Goal: Check status: Check status

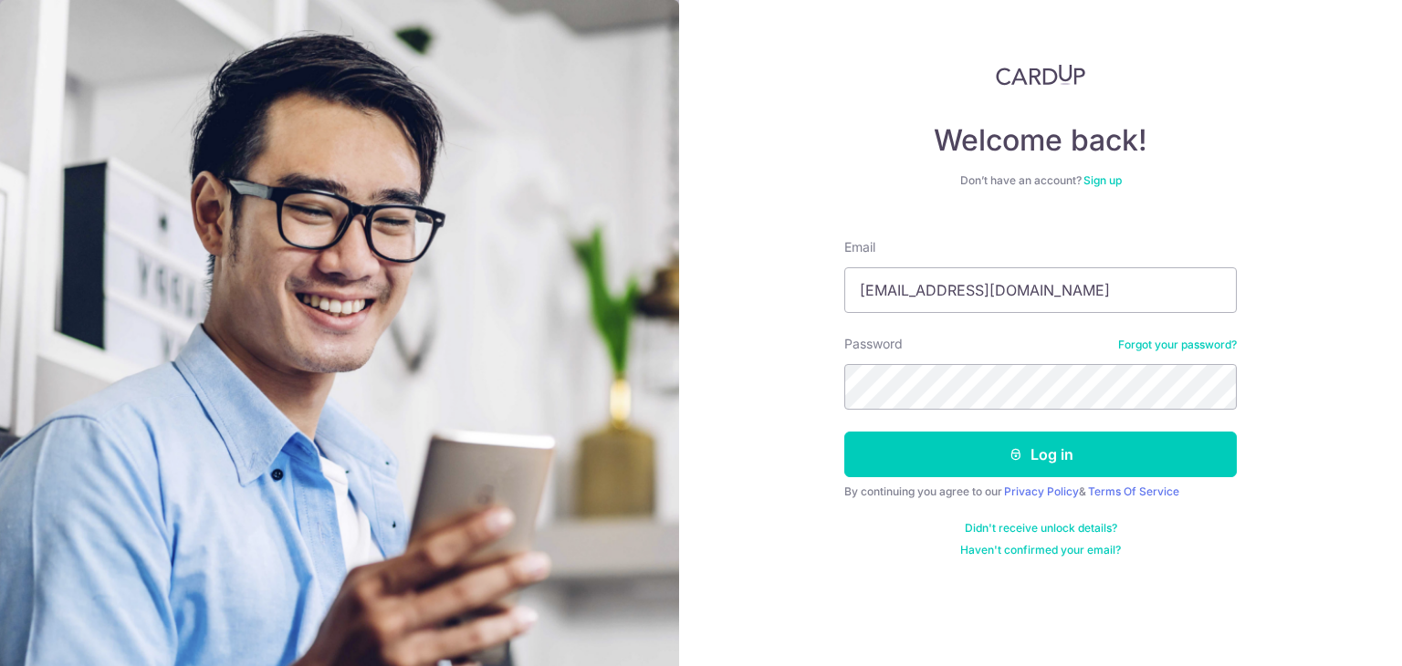
click at [844, 432] on button "Log in" at bounding box center [1040, 455] width 392 height 46
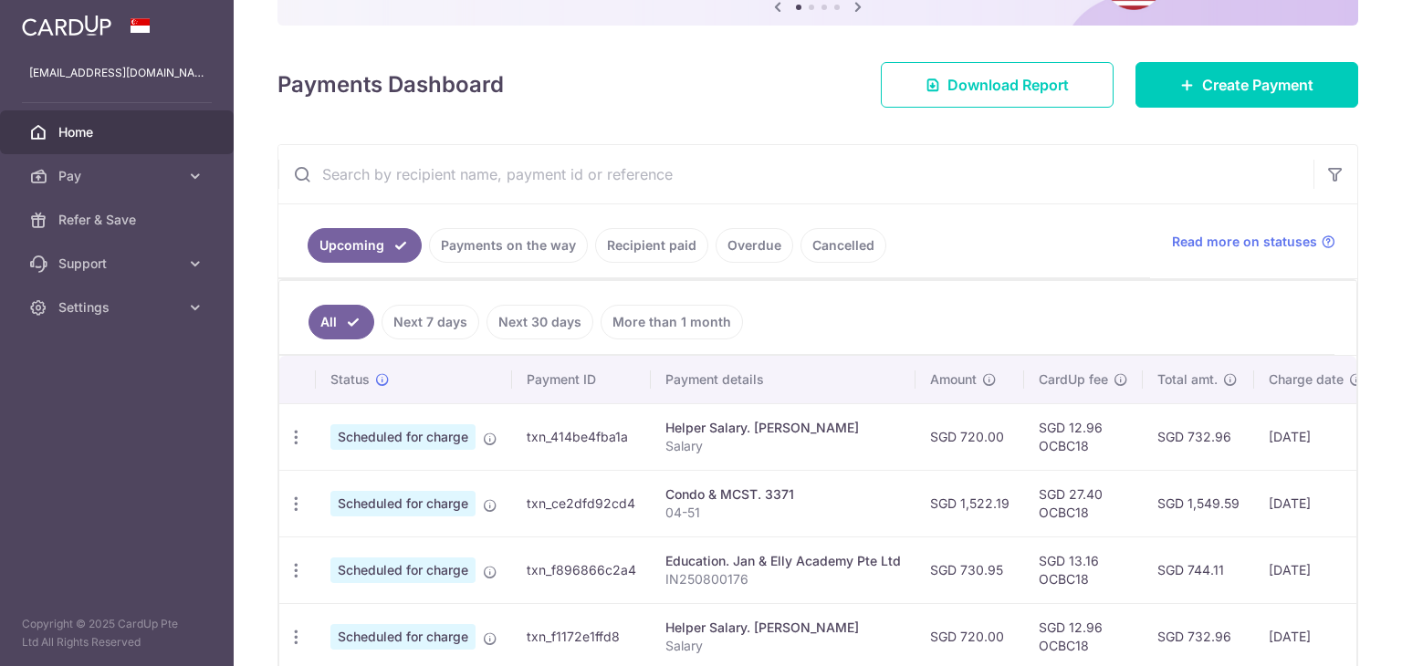
click at [529, 238] on link "Payments on the way" at bounding box center [508, 245] width 159 height 35
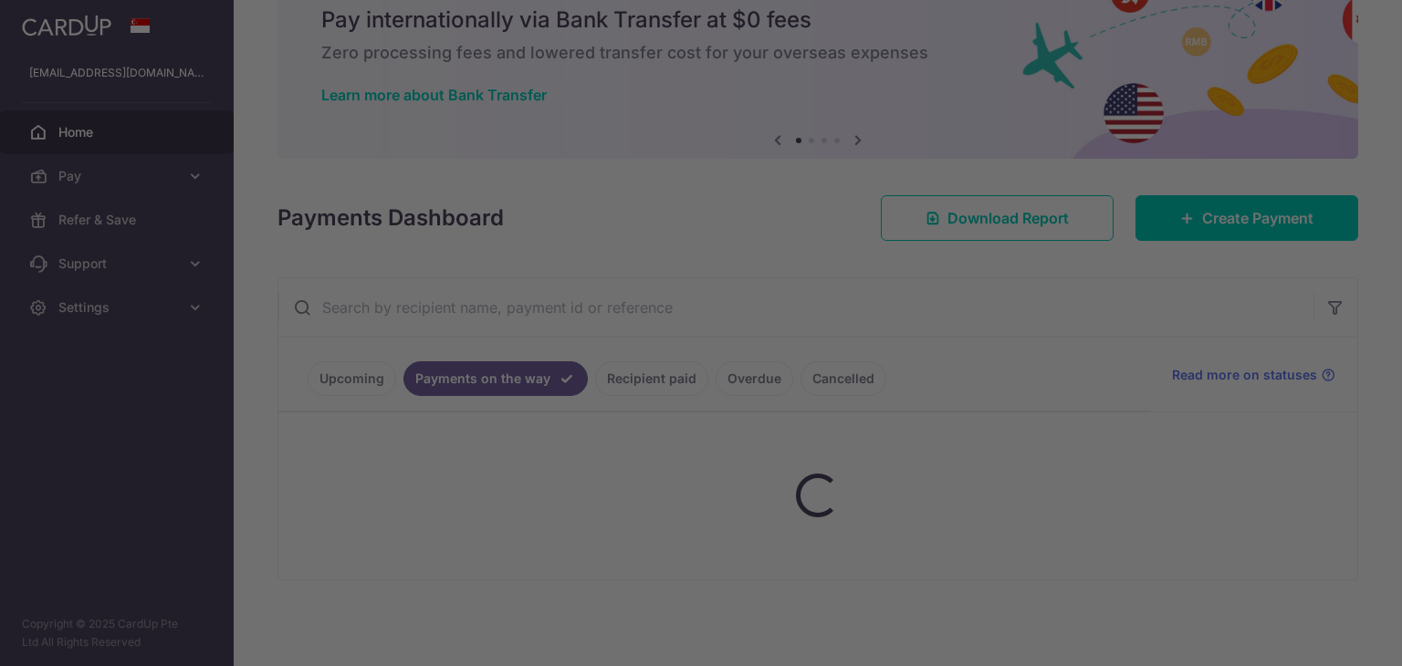
scroll to position [146, 0]
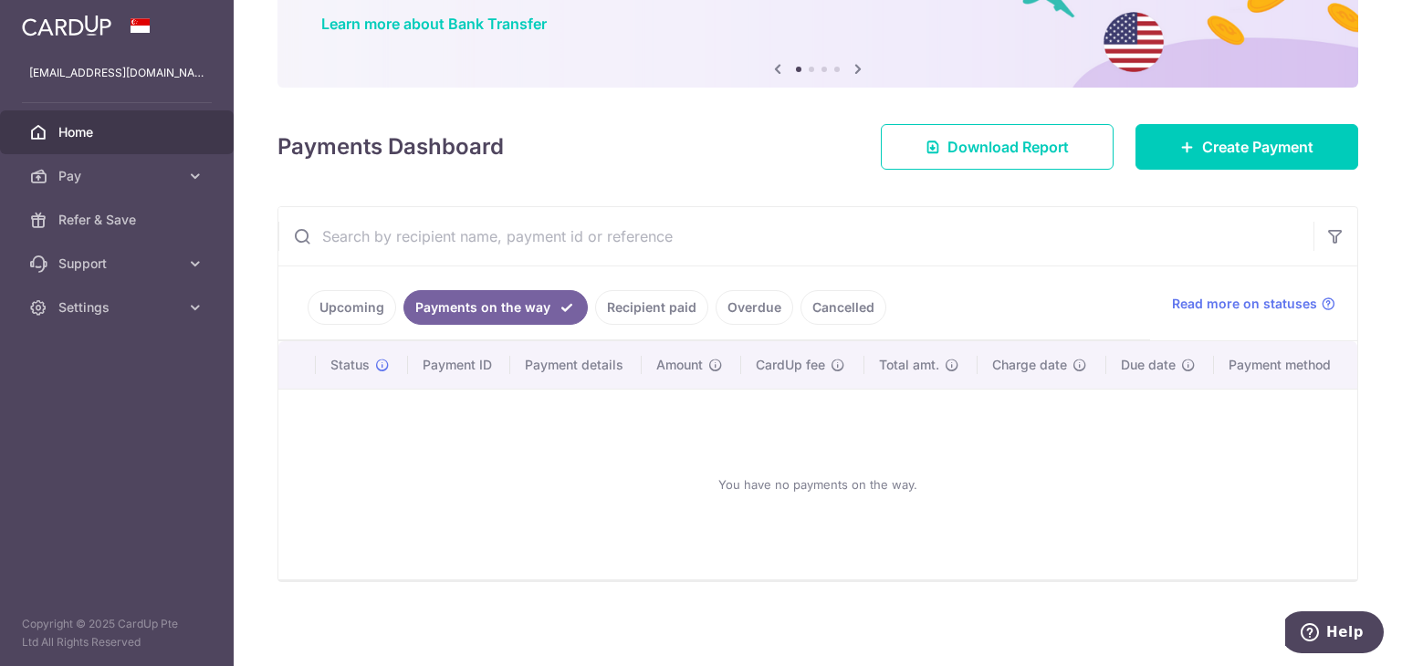
click at [651, 308] on link "Recipient paid" at bounding box center [651, 307] width 113 height 35
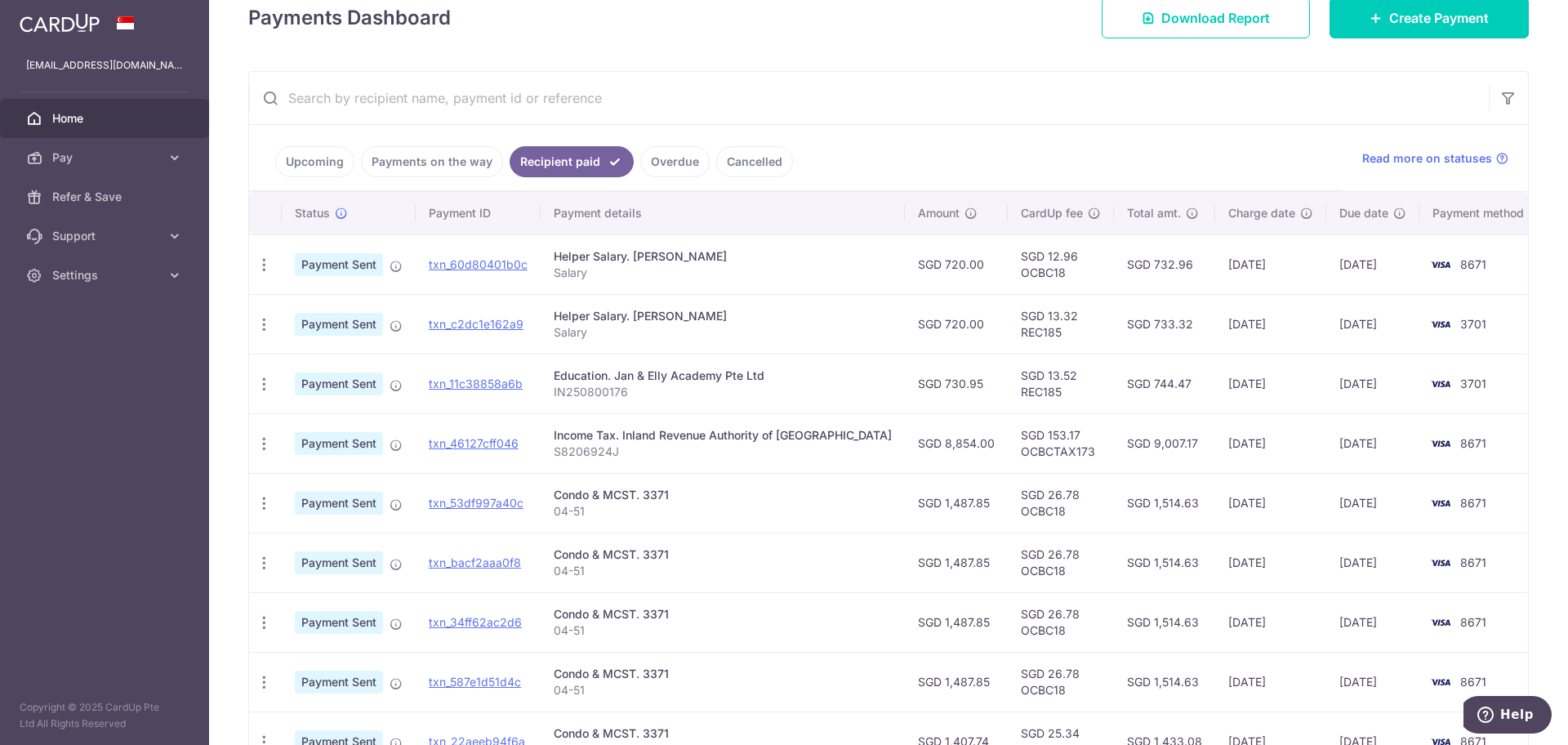
scroll to position [142, 0]
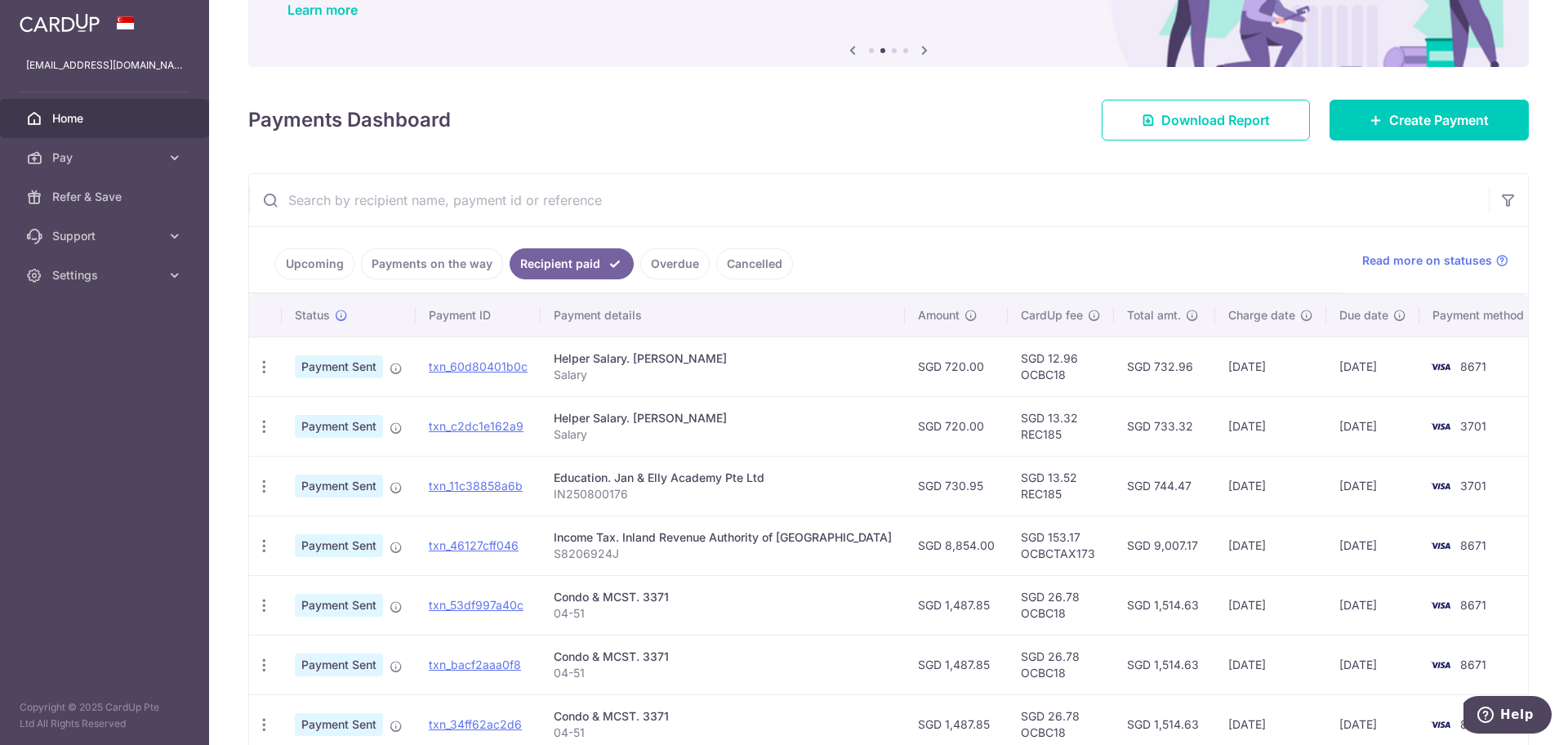
click at [679, 270] on link "Overdue" at bounding box center [676, 263] width 70 height 31
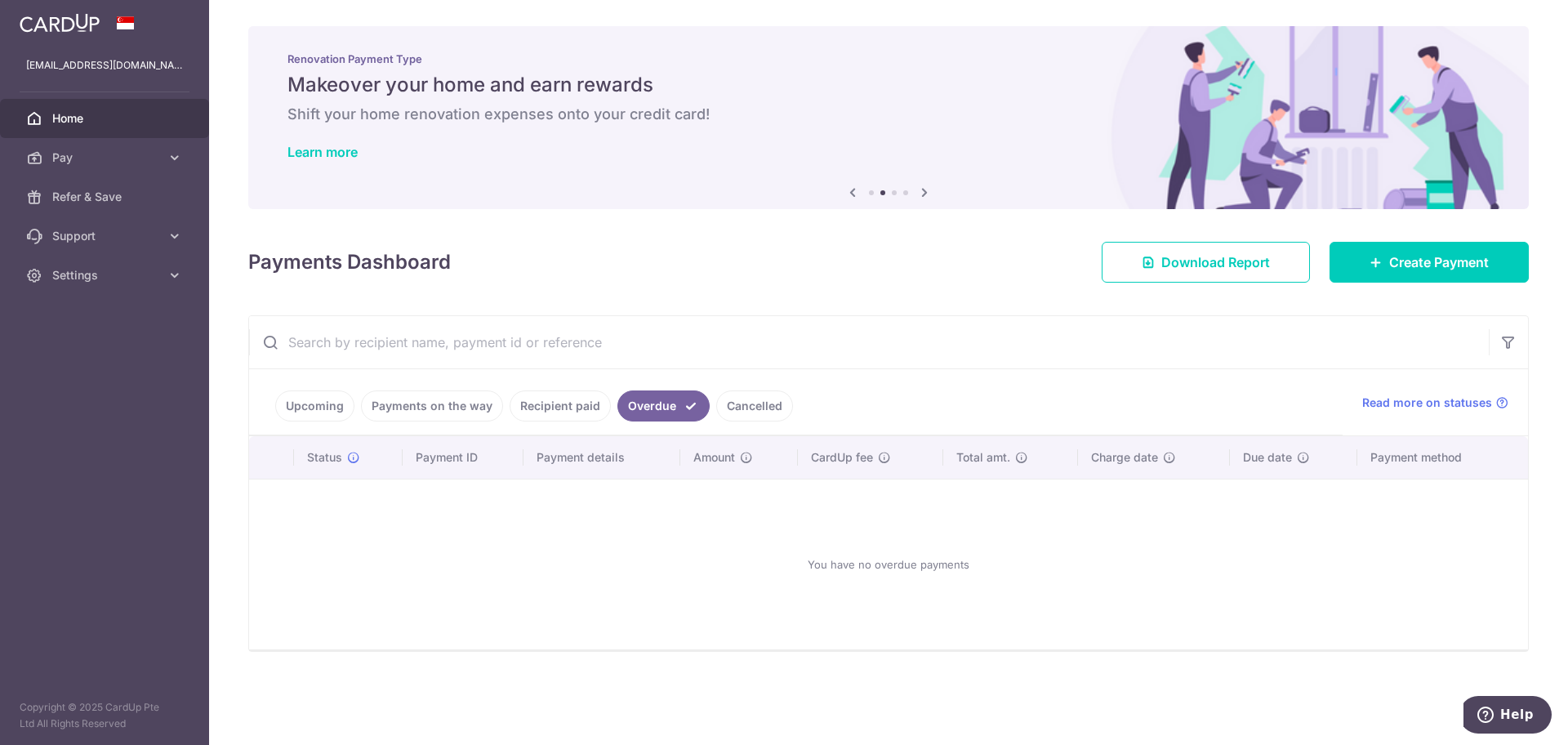
click at [746, 397] on link "Cancelled" at bounding box center [754, 406] width 77 height 31
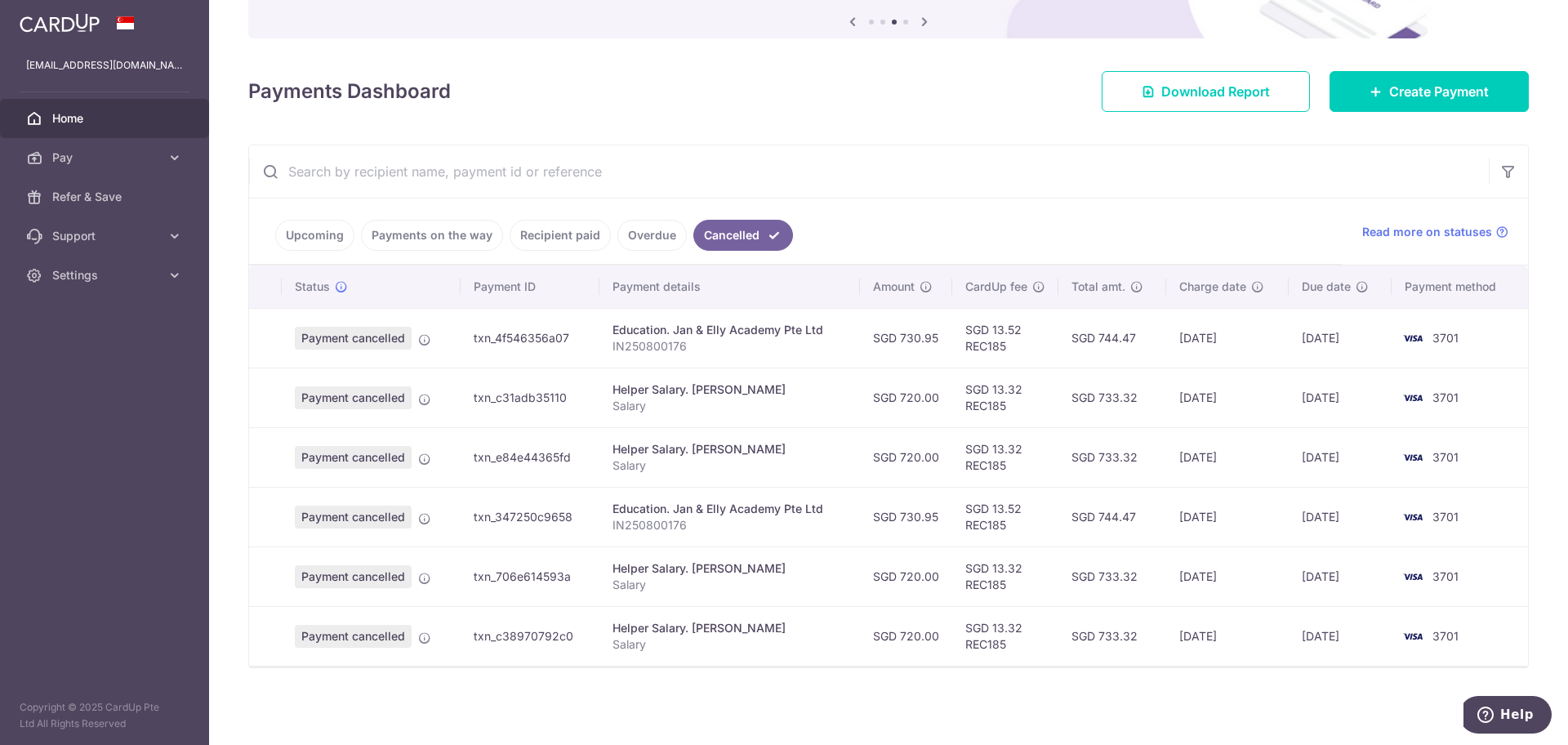
scroll to position [69, 0]
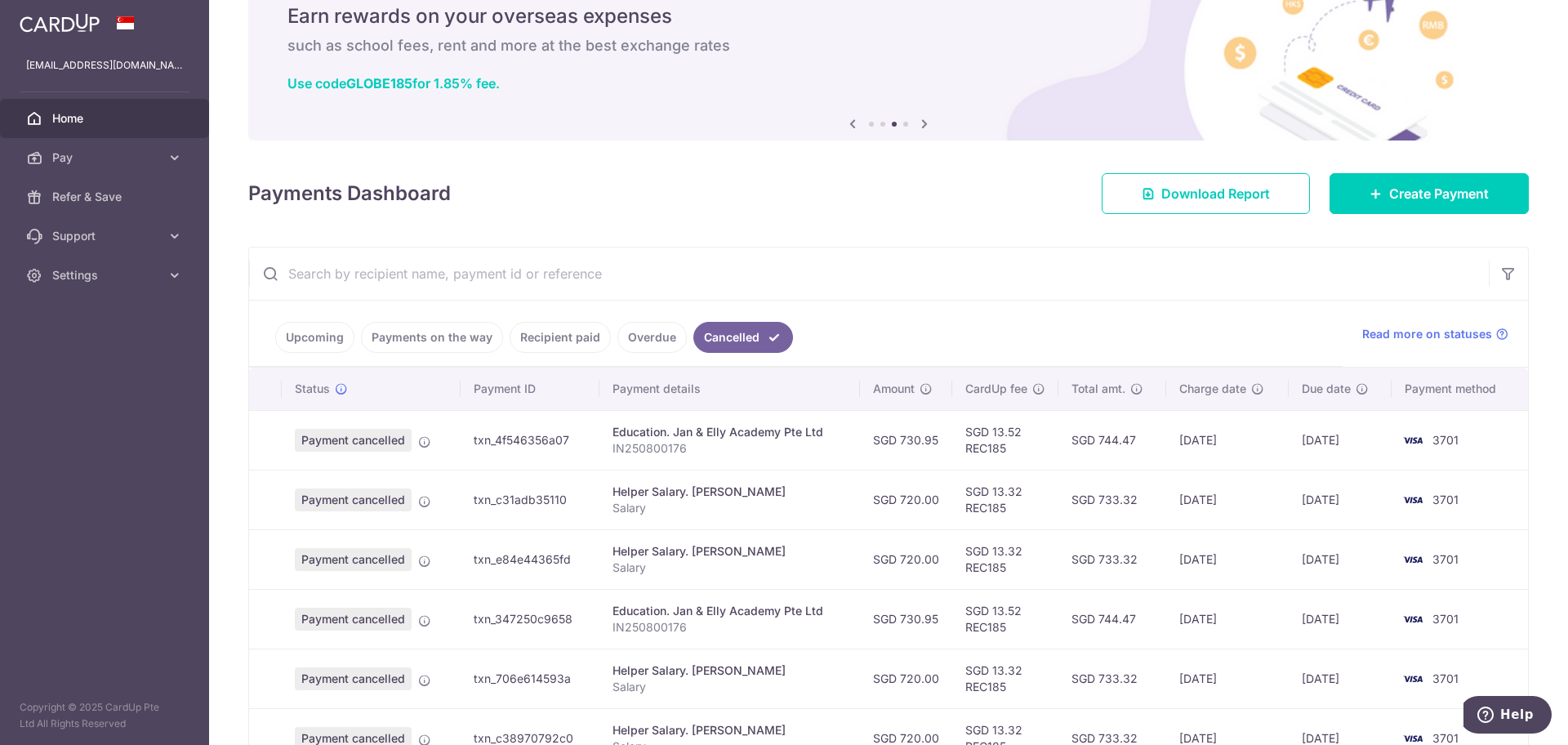
click at [317, 345] on link "Upcoming" at bounding box center [315, 338] width 80 height 31
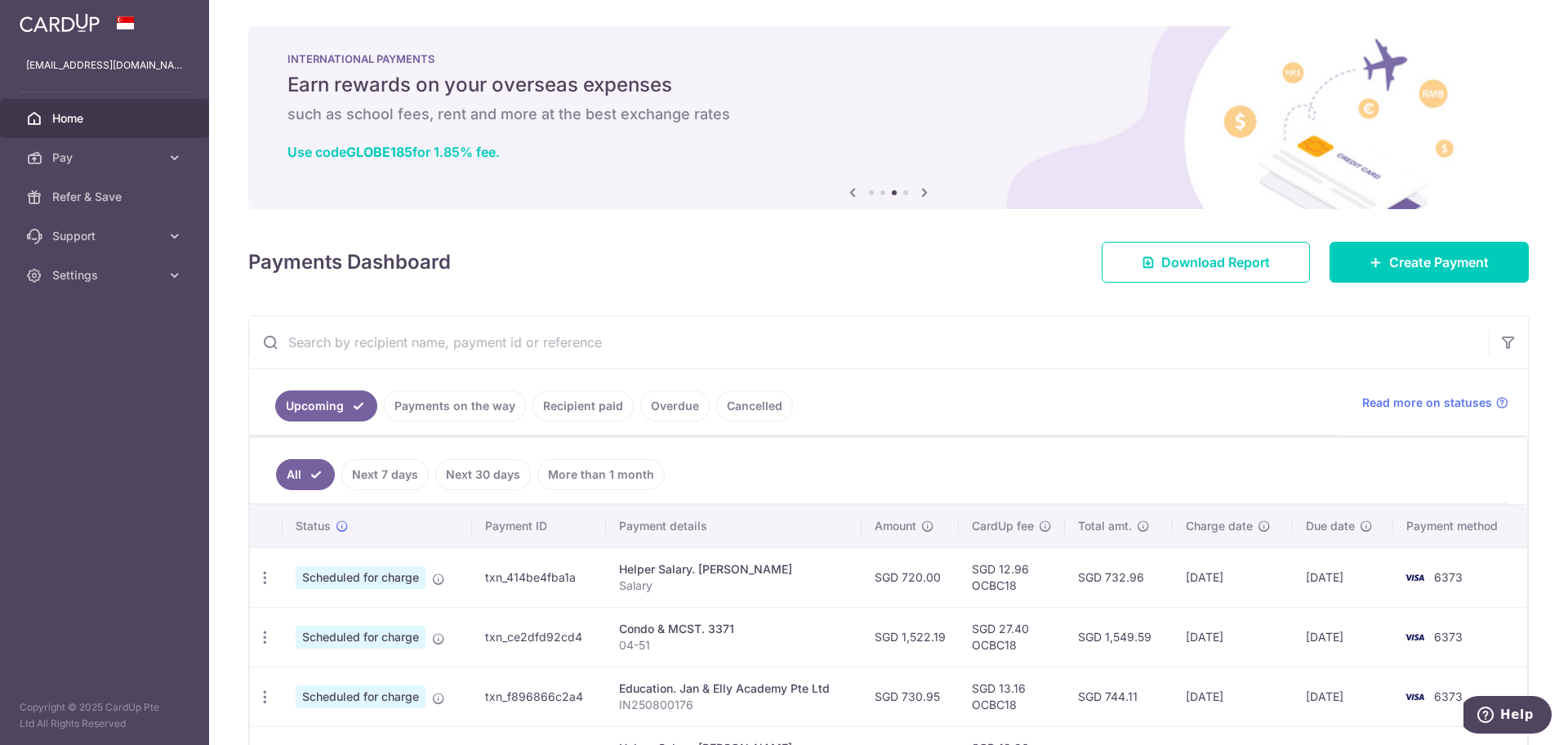
click at [409, 335] on input "text" at bounding box center [869, 342] width 1240 height 52
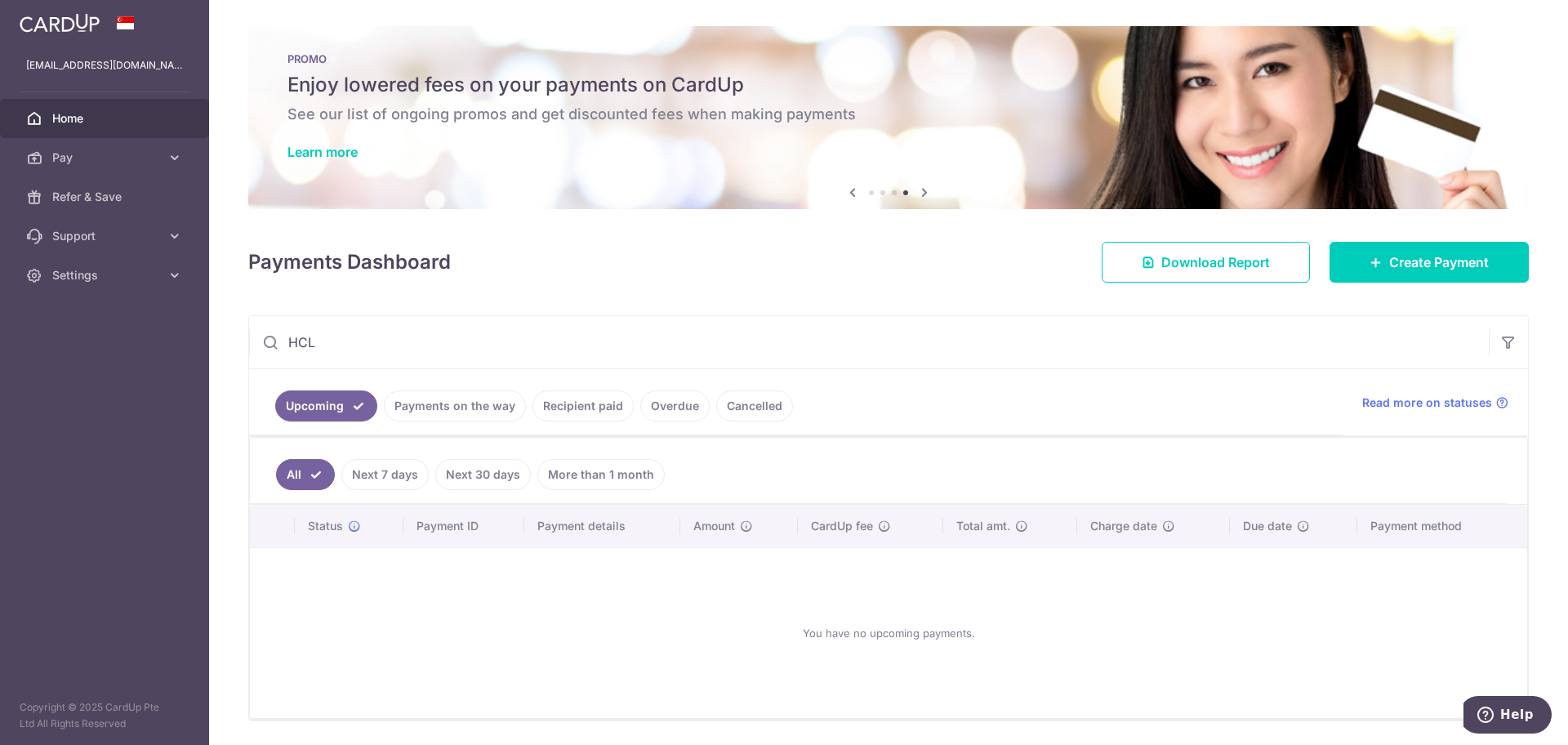
type input "HCL"
click at [489, 406] on link "Payments on the way" at bounding box center [455, 406] width 142 height 31
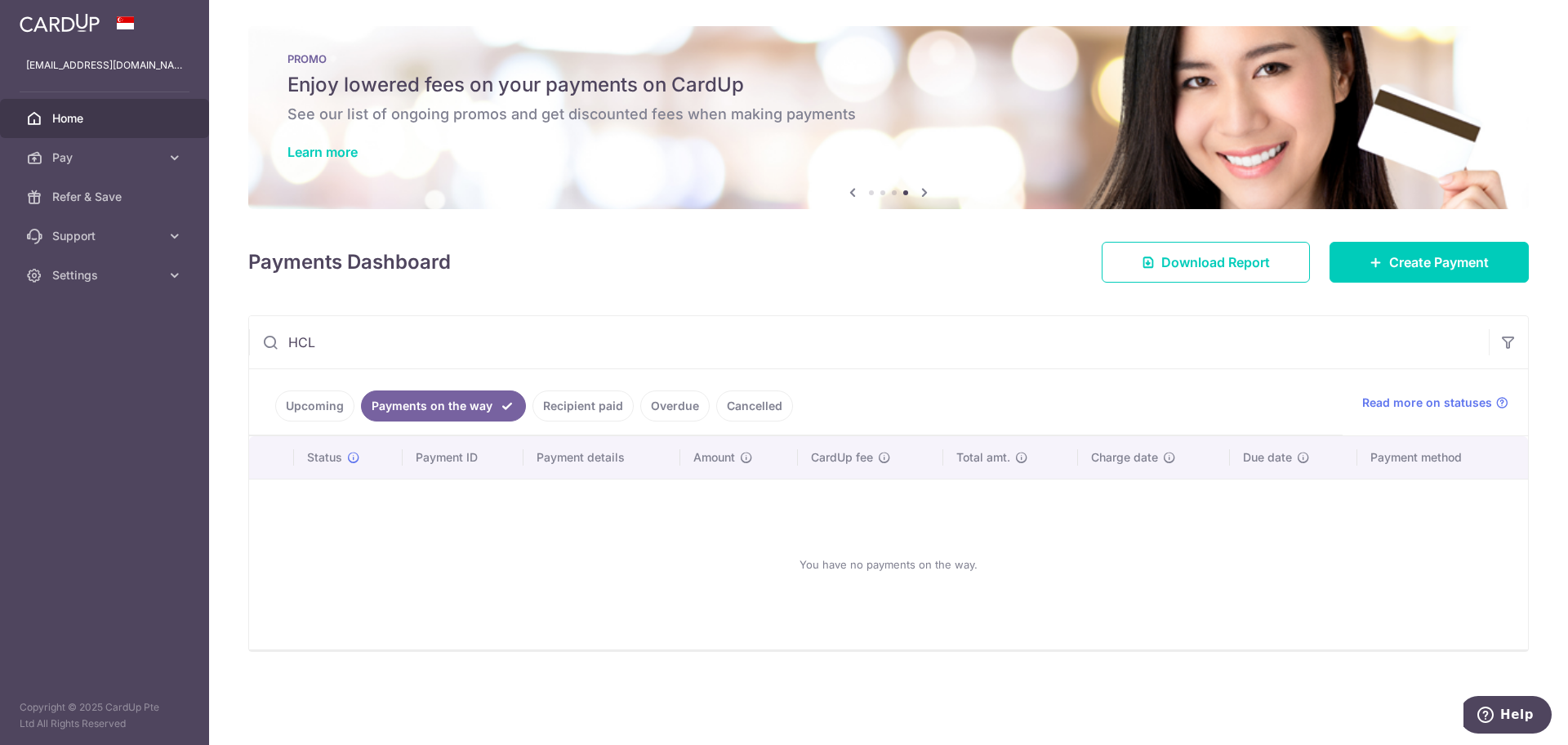
click at [556, 407] on link "Recipient paid" at bounding box center [583, 406] width 101 height 31
click at [643, 404] on link "Overdue" at bounding box center [676, 406] width 70 height 31
click at [754, 402] on link "Cancelled" at bounding box center [754, 406] width 77 height 31
